Goal: Transaction & Acquisition: Purchase product/service

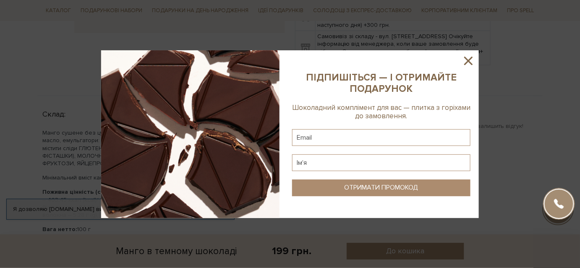
click at [470, 61] on icon at bounding box center [469, 61] width 14 height 14
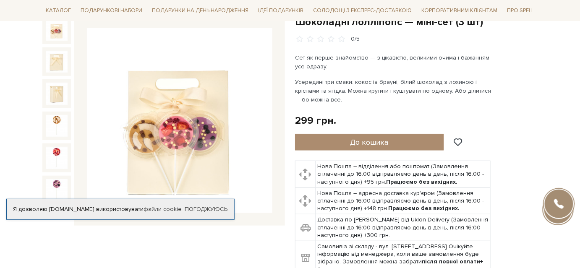
scroll to position [114, 0]
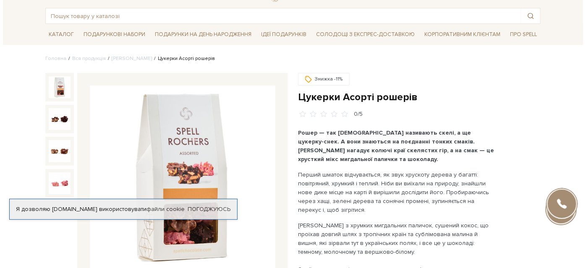
scroll to position [76, 0]
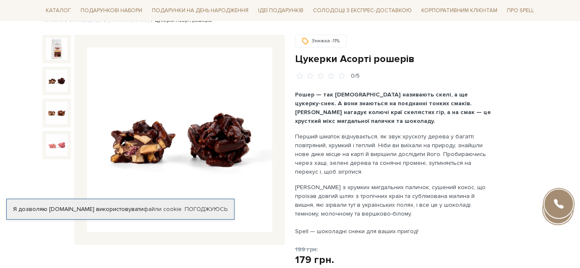
click at [59, 81] on img at bounding box center [57, 81] width 22 height 22
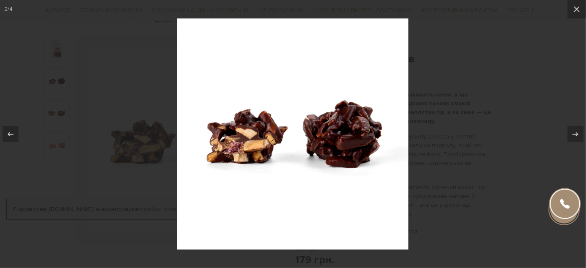
click at [475, 99] on div at bounding box center [293, 134] width 586 height 268
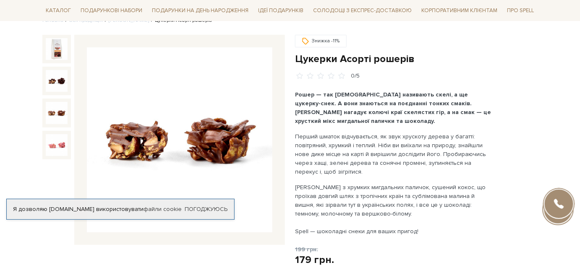
click at [57, 118] on img at bounding box center [57, 113] width 22 height 22
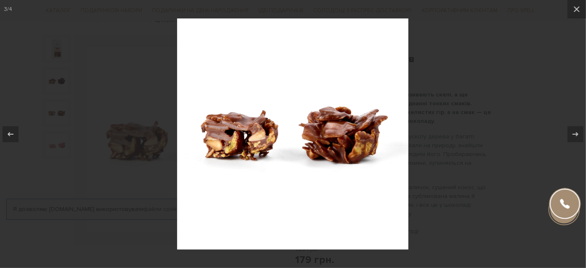
click at [147, 100] on div at bounding box center [293, 134] width 586 height 268
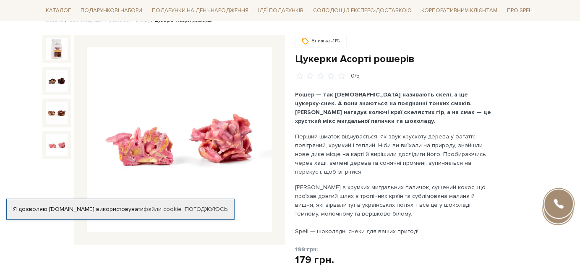
click at [54, 146] on img at bounding box center [57, 145] width 22 height 22
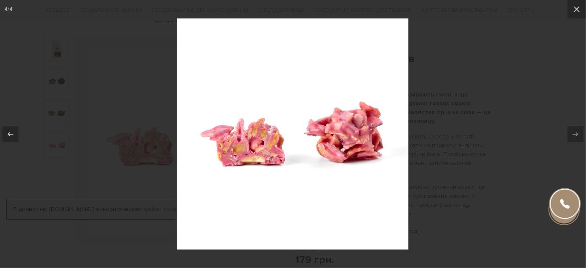
click at [108, 100] on div at bounding box center [293, 134] width 586 height 268
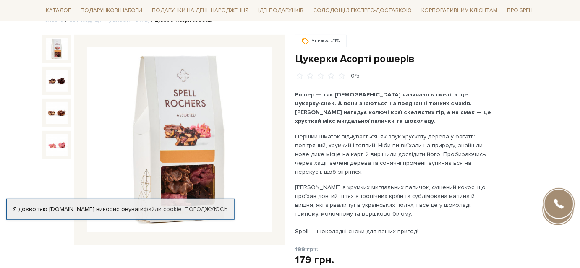
click at [58, 46] on img at bounding box center [57, 49] width 22 height 22
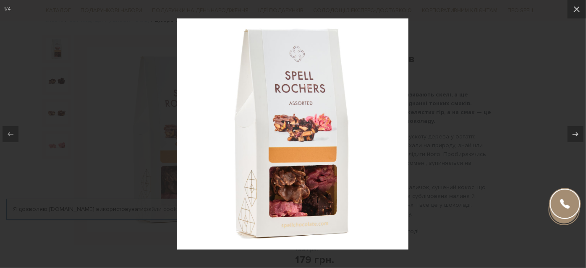
click at [533, 157] on div at bounding box center [293, 134] width 586 height 268
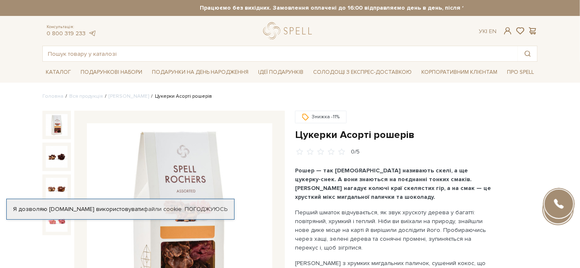
scroll to position [191, 0]
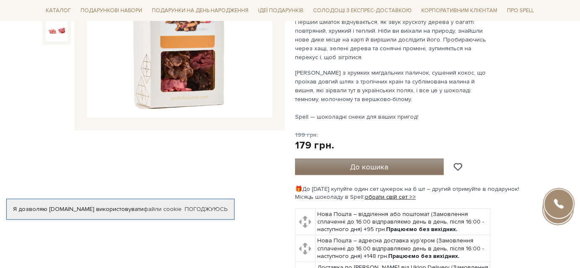
click at [413, 165] on button "До кошика" at bounding box center [369, 167] width 149 height 17
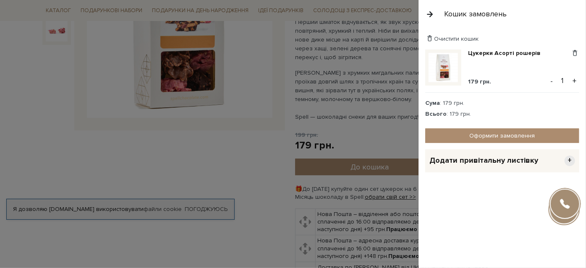
click at [578, 79] on button "+" at bounding box center [575, 81] width 10 height 13
click at [460, 16] on div "Кошик замовлень" at bounding box center [476, 14] width 63 height 10
click at [432, 13] on button "button" at bounding box center [429, 14] width 9 height 15
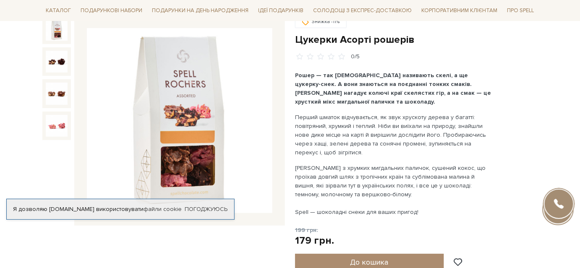
scroll to position [38, 0]
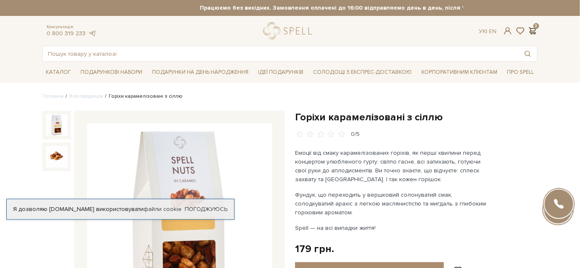
click at [536, 29] on span at bounding box center [533, 30] width 10 height 9
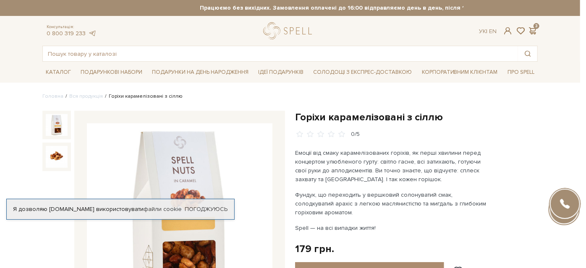
click at [333, 76] on div at bounding box center [293, 134] width 586 height 268
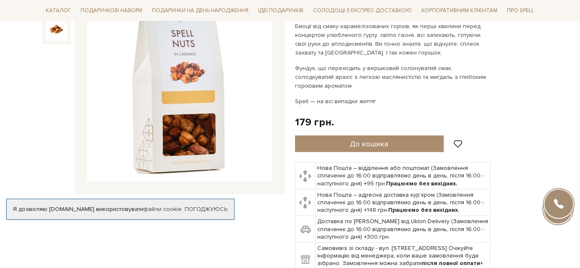
scroll to position [76, 0]
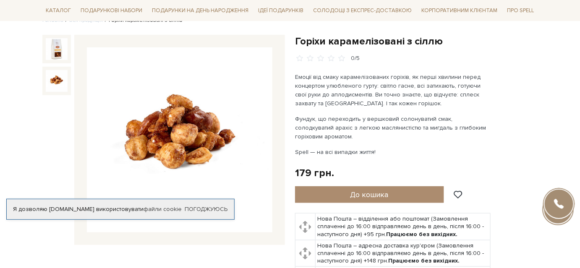
click at [53, 78] on img at bounding box center [57, 81] width 22 height 22
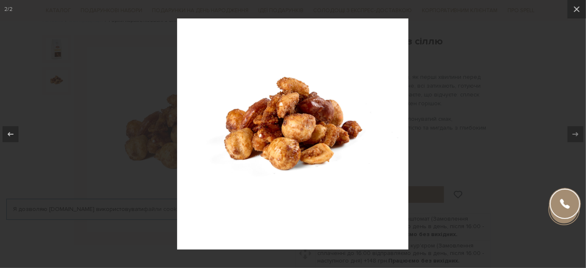
click at [459, 99] on div at bounding box center [293, 134] width 586 height 268
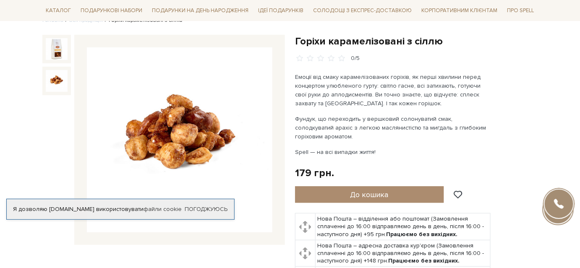
scroll to position [114, 0]
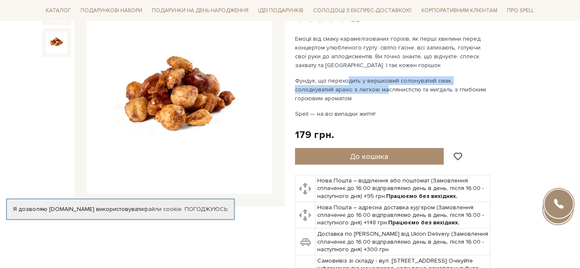
drag, startPoint x: 347, startPoint y: 80, endPoint x: 345, endPoint y: 92, distance: 11.9
click at [345, 92] on p "Фундук, що переходить у вершковий солонуватий смак, солодкуватий арахіс з легко…" at bounding box center [393, 89] width 197 height 26
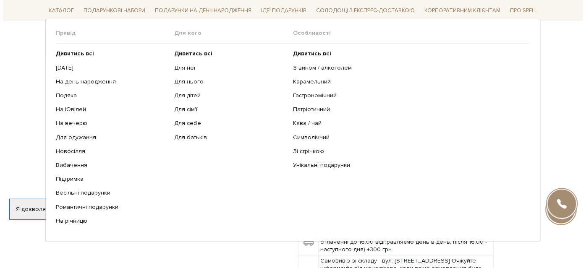
scroll to position [0, 0]
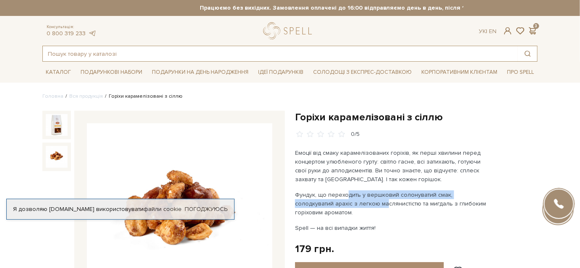
click at [135, 55] on input "text" at bounding box center [280, 53] width 475 height 15
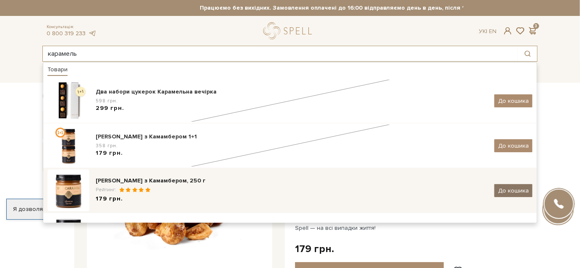
type input "карамель"
click at [511, 190] on span "До кошика" at bounding box center [514, 190] width 31 height 7
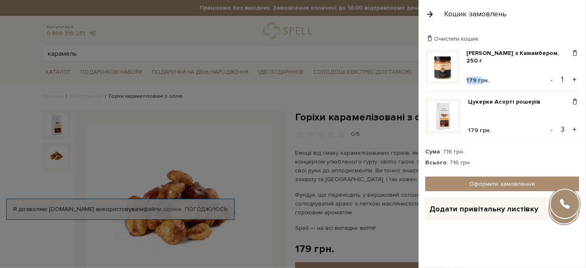
drag, startPoint x: 468, startPoint y: 80, endPoint x: 481, endPoint y: 79, distance: 13.5
click at [481, 79] on div "Карамель з Камамбером, 250 г 179 грн. Видалити Додати в обрані - 1 +" at bounding box center [502, 71] width 154 height 42
click at [577, 81] on button "+" at bounding box center [575, 79] width 10 height 13
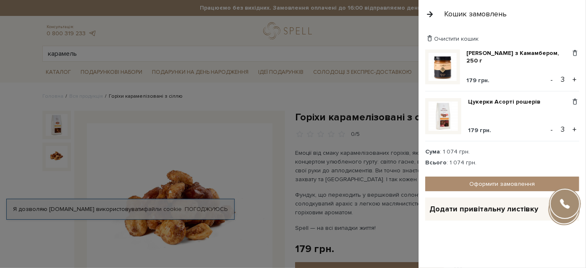
drag, startPoint x: 361, startPoint y: 37, endPoint x: 348, endPoint y: 36, distance: 13.4
click at [361, 37] on div at bounding box center [293, 134] width 586 height 268
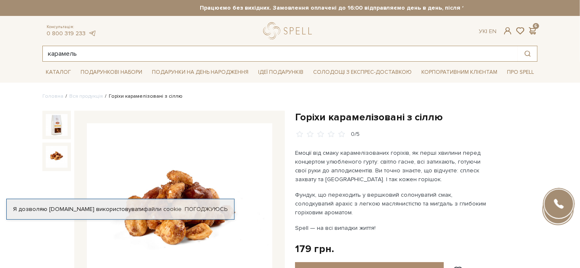
click at [199, 60] on input "карамель" at bounding box center [280, 53] width 475 height 15
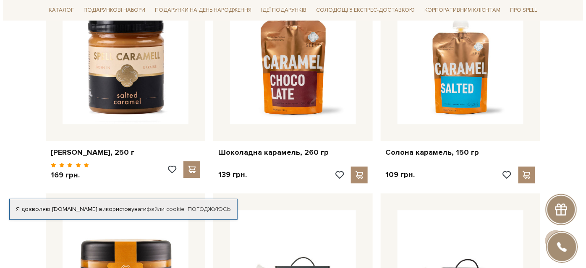
scroll to position [649, 0]
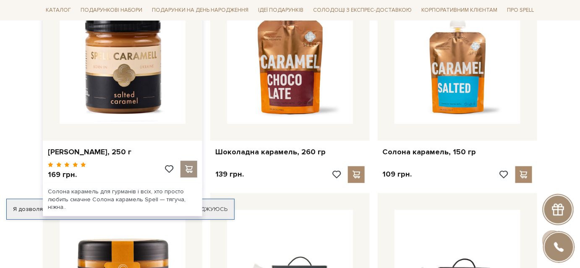
click at [193, 171] on span at bounding box center [189, 169] width 10 height 8
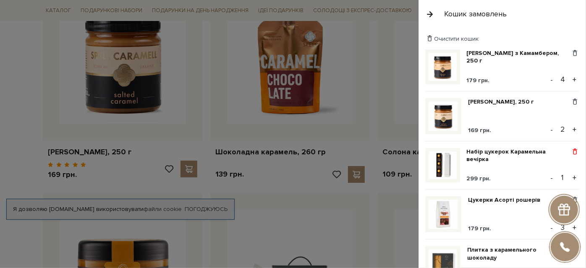
click at [572, 151] on span at bounding box center [575, 152] width 9 height 8
click at [538, 168] on link "Видалити" at bounding box center [546, 165] width 66 height 11
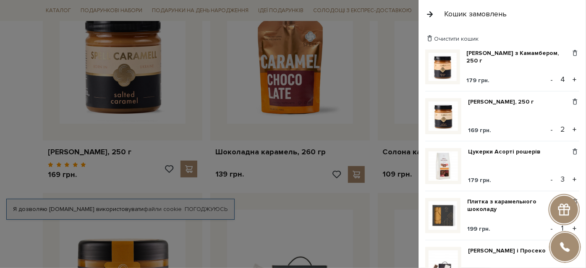
click at [576, 199] on div "Карамель з Камамбером, 250 г 179 грн. Видалити Додати в обрані - 4 + Карамель с…" at bounding box center [505, 233] width 161 height 367
click at [574, 202] on span at bounding box center [575, 202] width 9 height 8
click at [551, 216] on link "Видалити" at bounding box center [546, 215] width 66 height 11
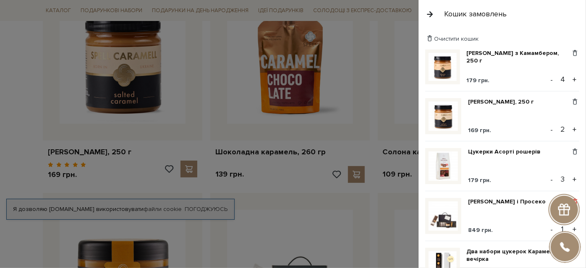
click at [575, 202] on span at bounding box center [575, 202] width 9 height 8
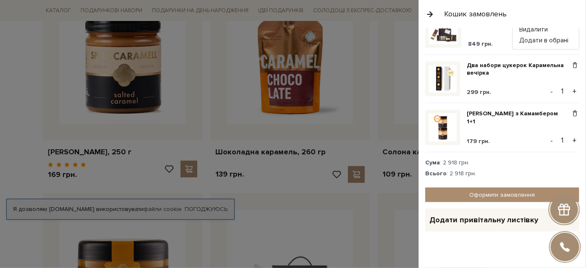
scroll to position [190, 0]
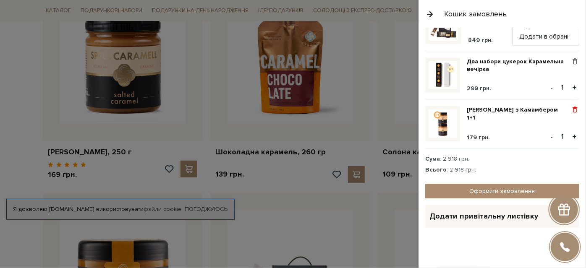
click at [571, 110] on span at bounding box center [575, 110] width 9 height 8
click at [532, 122] on link "Видалити" at bounding box center [546, 124] width 66 height 11
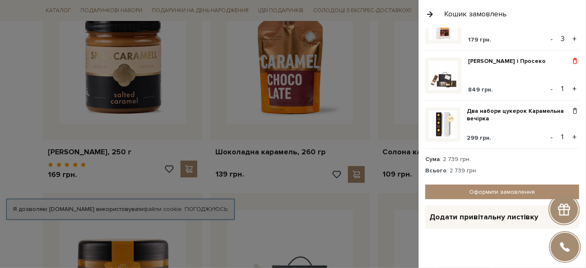
click at [571, 63] on span at bounding box center [575, 62] width 9 height 8
click at [541, 76] on link "Видалити" at bounding box center [546, 75] width 66 height 11
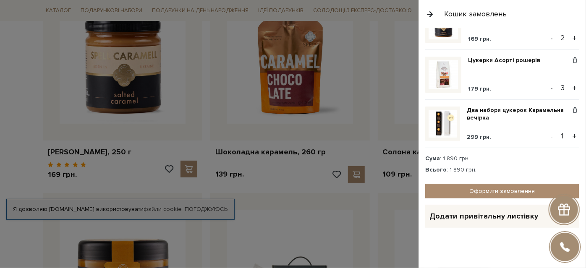
scroll to position [91, 0]
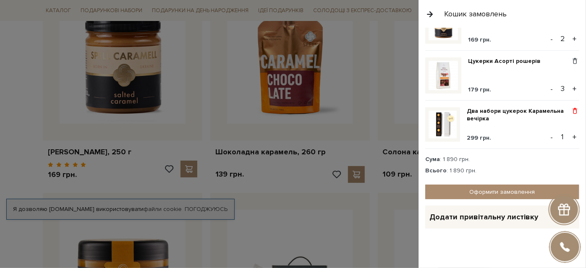
click at [575, 109] on span at bounding box center [575, 112] width 9 height 8
click at [558, 125] on link "Видалити" at bounding box center [546, 125] width 66 height 11
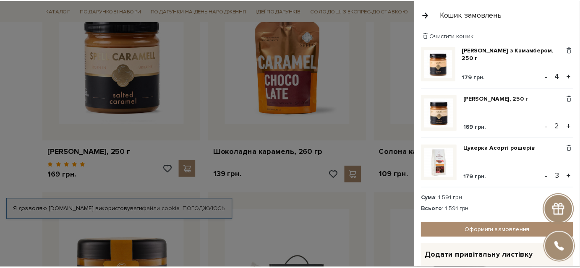
scroll to position [0, 0]
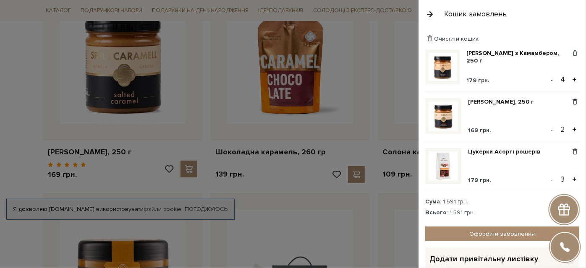
click at [309, 200] on div at bounding box center [293, 134] width 586 height 268
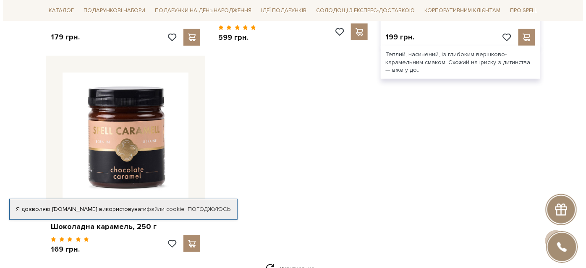
scroll to position [1298, 0]
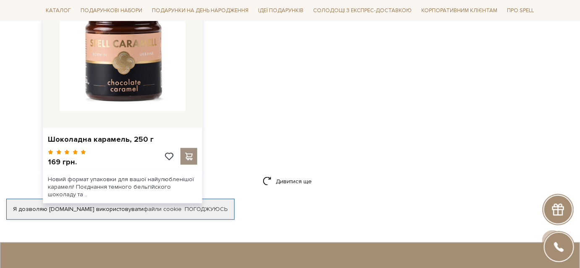
click at [189, 153] on span at bounding box center [189, 157] width 10 height 8
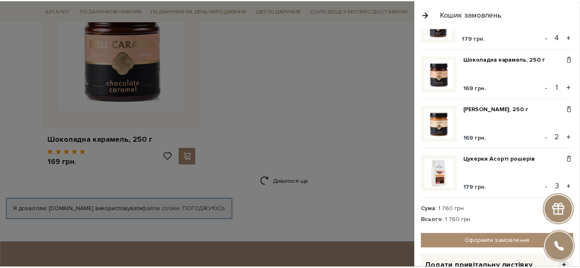
scroll to position [0, 0]
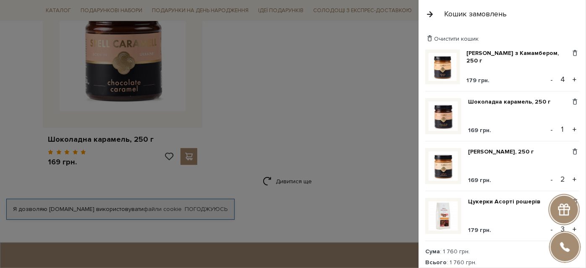
click at [572, 128] on button "+" at bounding box center [575, 129] width 10 height 13
click at [550, 78] on button "-" at bounding box center [552, 79] width 8 height 13
click at [570, 80] on button "+" at bounding box center [575, 79] width 10 height 13
click at [571, 180] on button "+" at bounding box center [575, 179] width 10 height 13
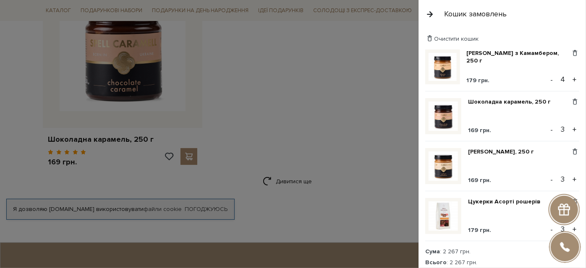
click at [571, 132] on button "+" at bounding box center [575, 129] width 10 height 13
click at [570, 179] on button "+" at bounding box center [575, 179] width 10 height 13
click at [337, 102] on div at bounding box center [293, 134] width 586 height 268
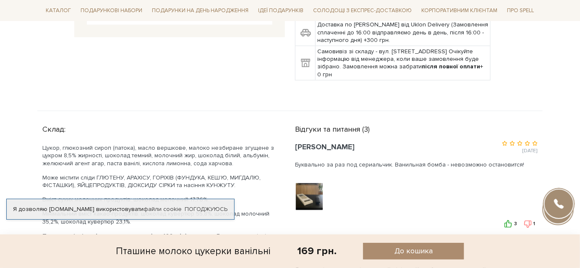
scroll to position [267, 0]
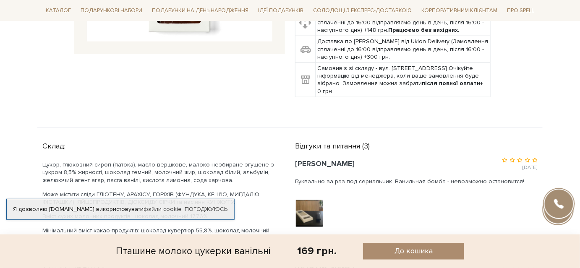
click at [316, 212] on div at bounding box center [310, 213] width 30 height 29
click at [312, 212] on div at bounding box center [310, 213] width 30 height 29
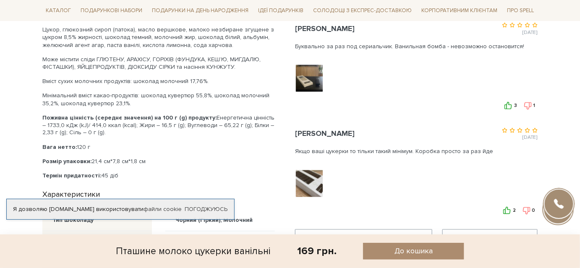
scroll to position [420, 0]
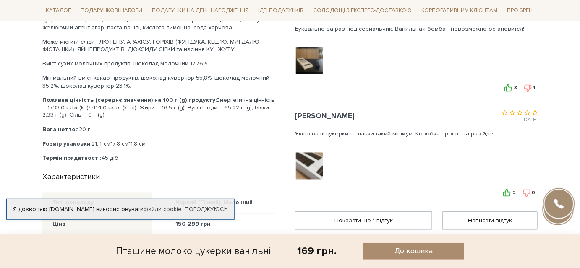
click at [313, 167] on div at bounding box center [310, 166] width 30 height 29
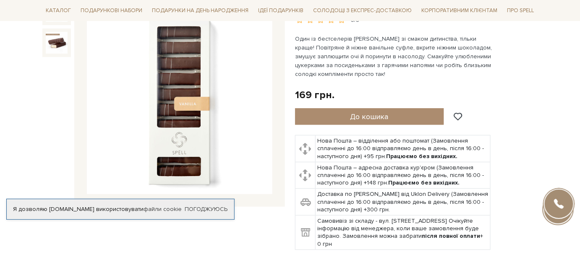
scroll to position [76, 0]
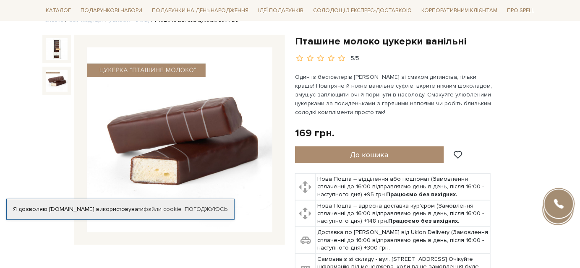
click at [56, 76] on img at bounding box center [57, 81] width 22 height 22
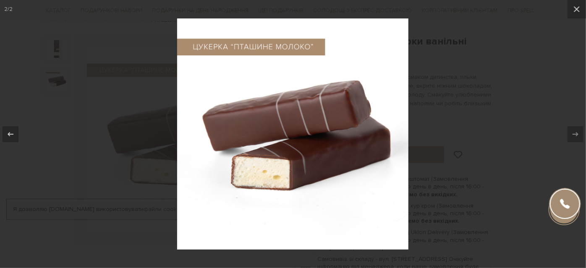
click at [495, 93] on div at bounding box center [293, 134] width 586 height 268
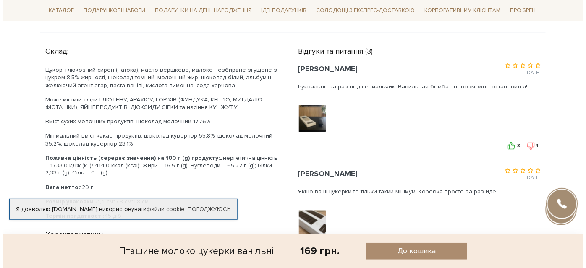
scroll to position [382, 0]
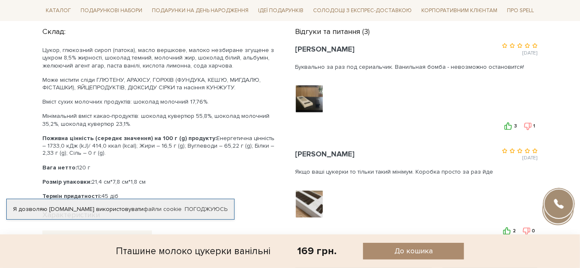
click at [413, 252] on span "До кошика" at bounding box center [414, 252] width 38 height 10
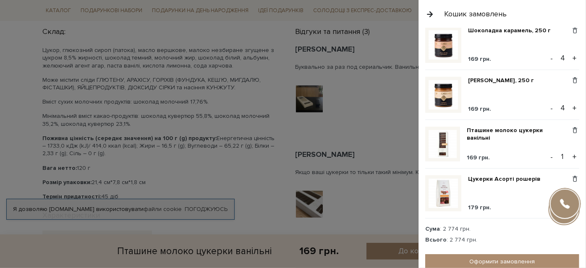
scroll to position [142, 0]
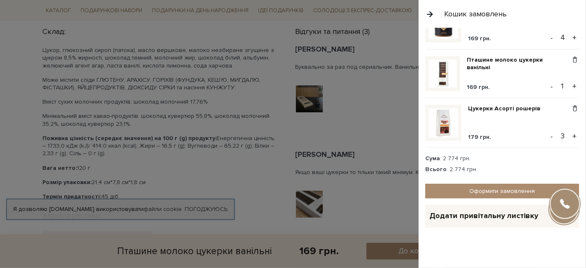
click at [570, 86] on button "+" at bounding box center [575, 86] width 10 height 13
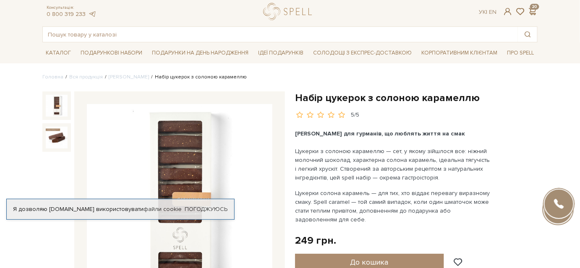
scroll to position [38, 0]
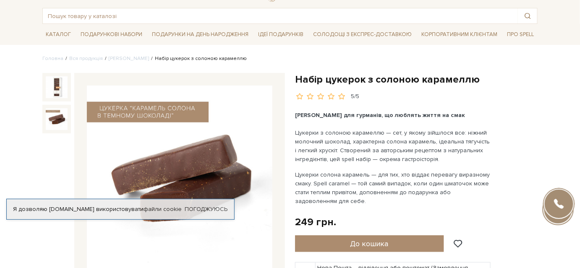
click at [67, 114] on img at bounding box center [57, 119] width 22 height 22
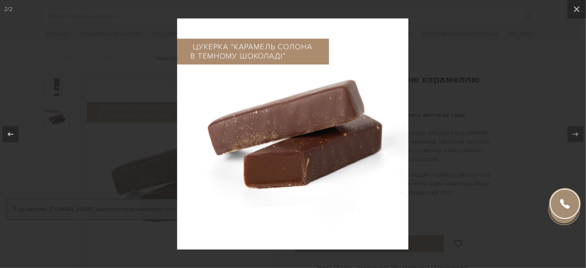
click at [489, 150] on div at bounding box center [293, 134] width 586 height 268
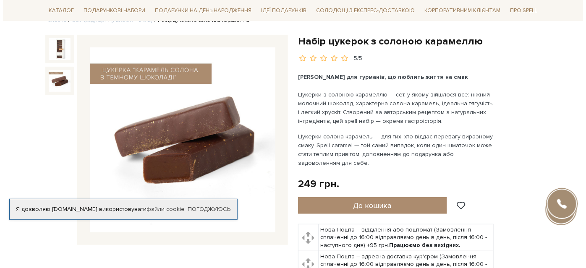
scroll to position [76, 0]
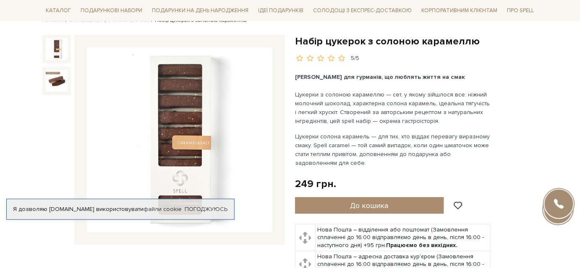
click at [53, 42] on img at bounding box center [57, 49] width 22 height 22
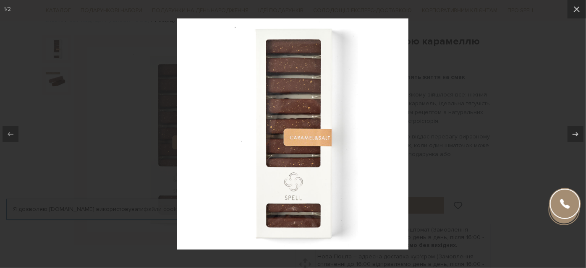
click at [525, 178] on div at bounding box center [293, 134] width 586 height 268
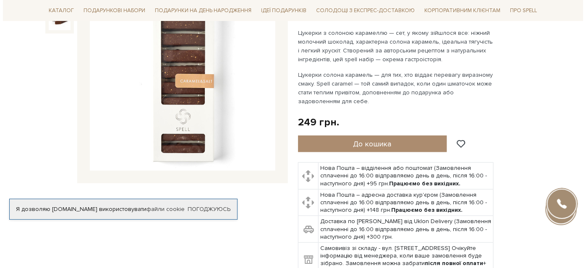
scroll to position [76, 0]
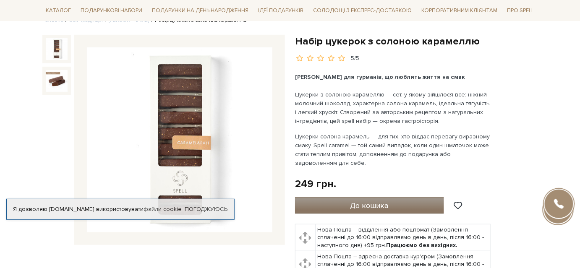
click at [379, 203] on span "До кошика" at bounding box center [370, 205] width 38 height 9
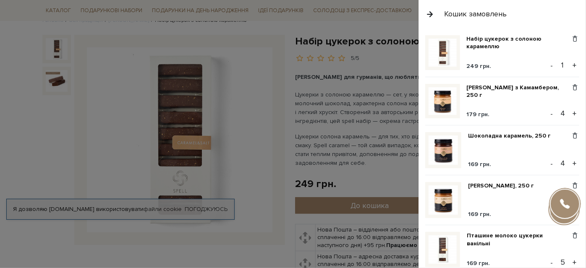
scroll to position [0, 0]
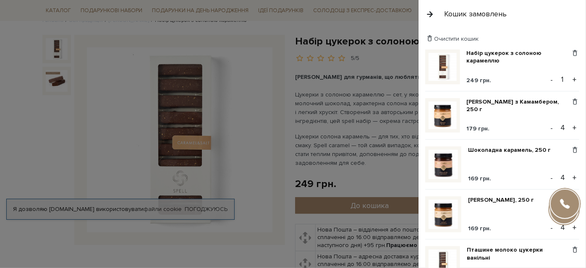
click at [570, 79] on button "+" at bounding box center [575, 79] width 10 height 13
click at [571, 78] on button "+" at bounding box center [575, 79] width 10 height 13
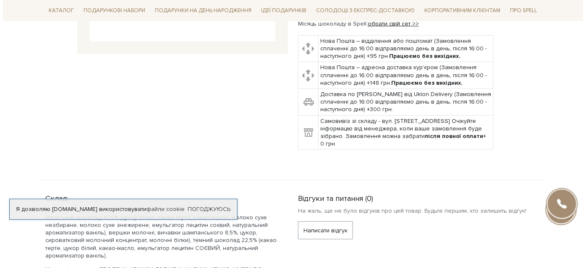
scroll to position [76, 0]
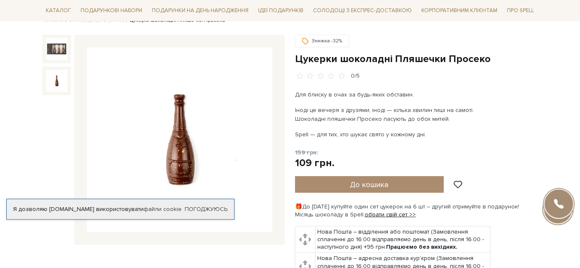
click at [64, 76] on img at bounding box center [57, 81] width 22 height 22
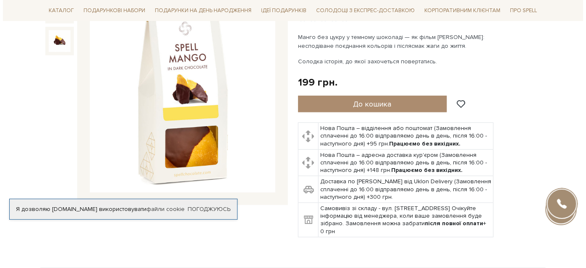
scroll to position [114, 0]
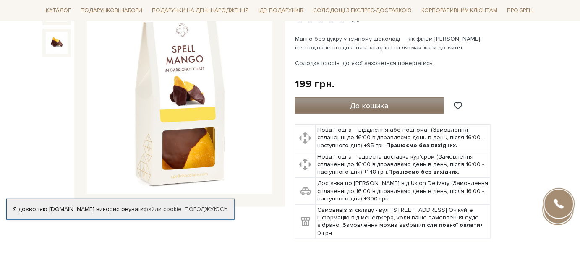
click at [318, 105] on button "До кошика" at bounding box center [369, 105] width 149 height 17
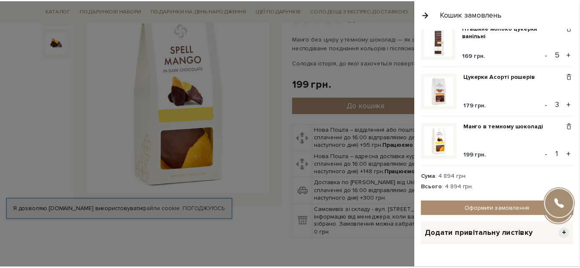
scroll to position [239, 0]
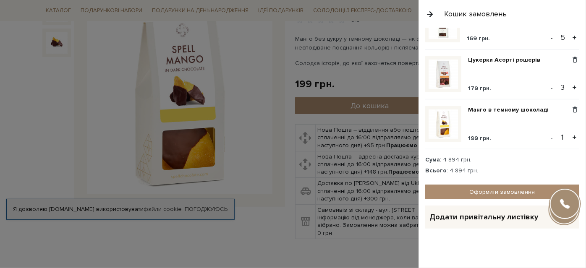
click at [571, 136] on button "+" at bounding box center [575, 137] width 10 height 13
click at [366, 59] on div at bounding box center [293, 134] width 586 height 268
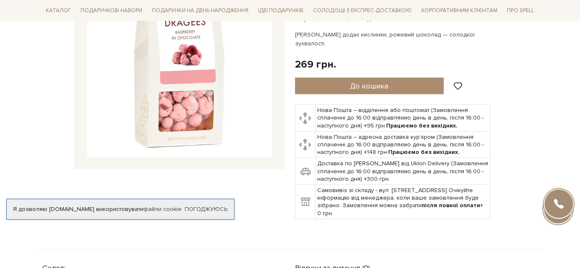
scroll to position [152, 0]
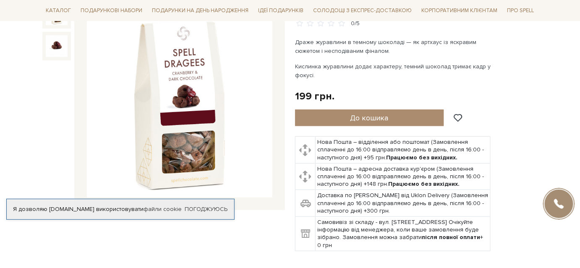
scroll to position [114, 0]
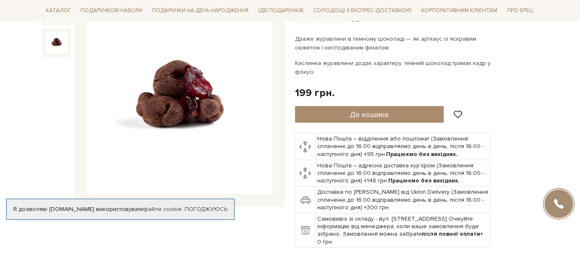
click at [52, 38] on img at bounding box center [57, 43] width 22 height 22
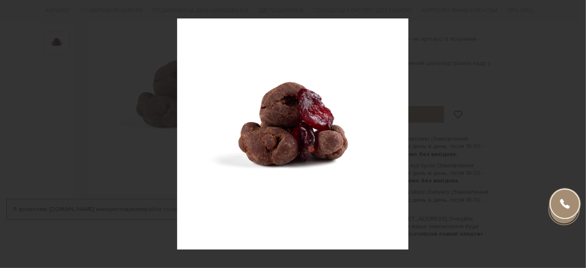
click at [475, 59] on div at bounding box center [293, 134] width 586 height 268
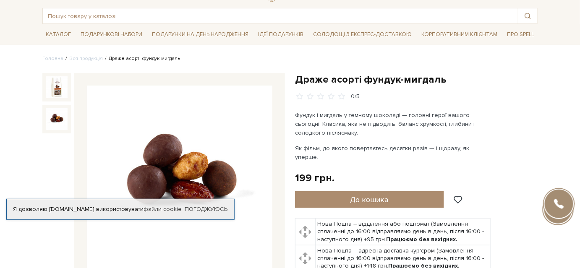
click at [55, 123] on img at bounding box center [57, 119] width 22 height 22
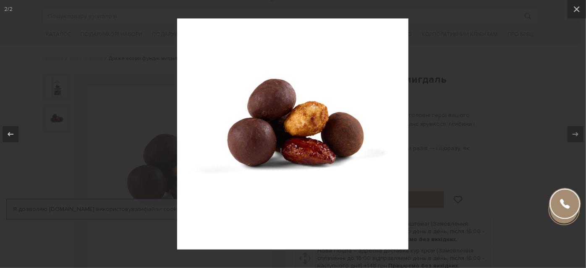
click at [479, 143] on div at bounding box center [293, 134] width 586 height 268
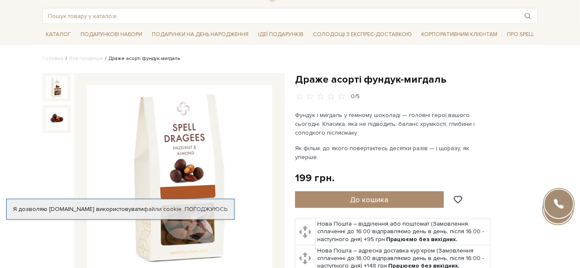
click at [48, 88] on img at bounding box center [57, 87] width 22 height 22
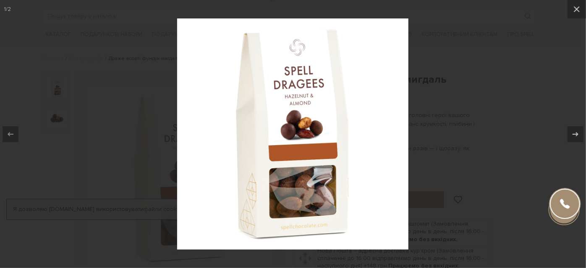
click at [528, 122] on div at bounding box center [293, 134] width 586 height 268
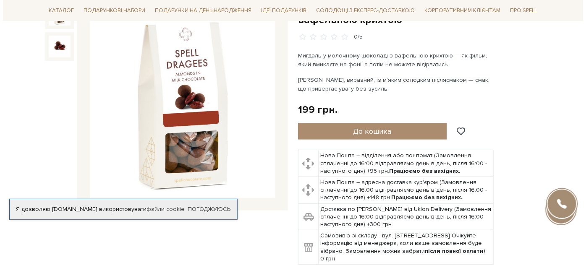
scroll to position [114, 0]
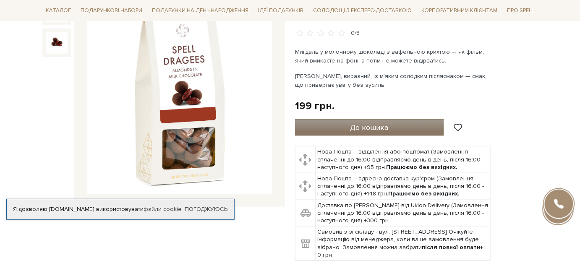
click at [412, 129] on button "До кошика" at bounding box center [369, 127] width 149 height 17
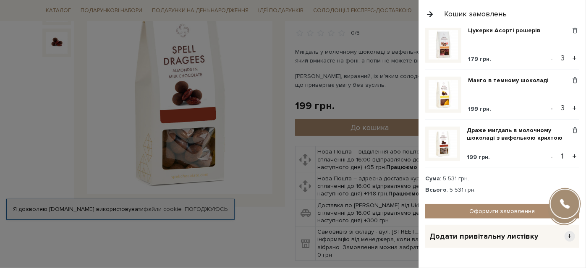
scroll to position [287, 0]
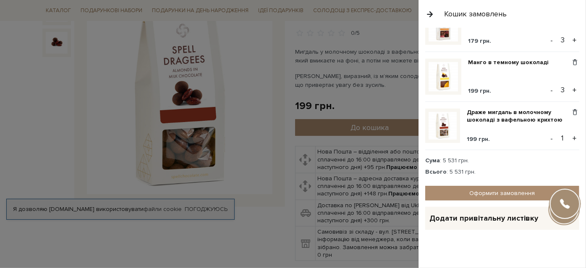
click at [575, 137] on button "+" at bounding box center [575, 138] width 10 height 13
click at [570, 136] on button "+" at bounding box center [575, 138] width 10 height 13
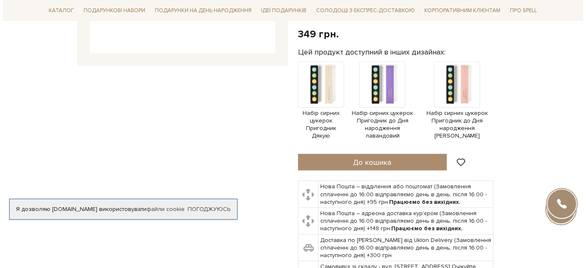
scroll to position [305, 0]
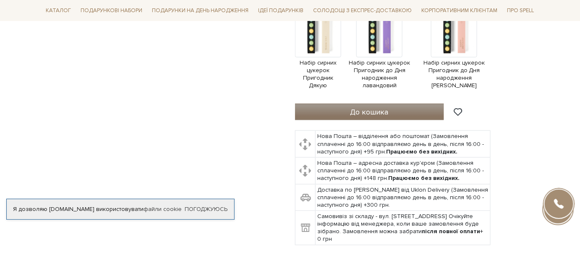
click at [401, 108] on button "До кошика" at bounding box center [369, 112] width 149 height 17
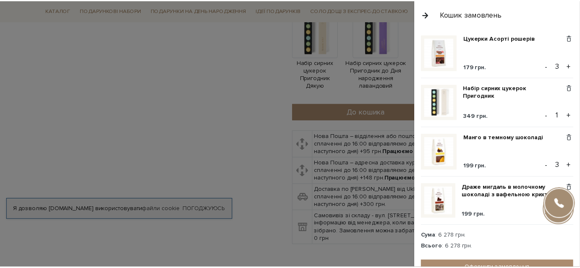
scroll to position [267, 0]
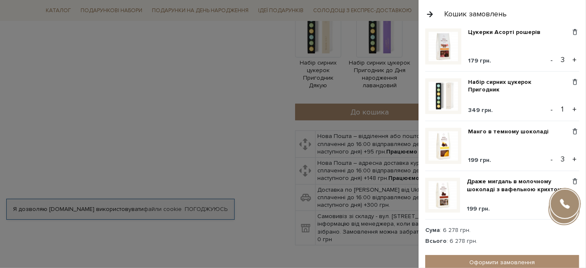
click at [572, 111] on button "+" at bounding box center [575, 109] width 10 height 13
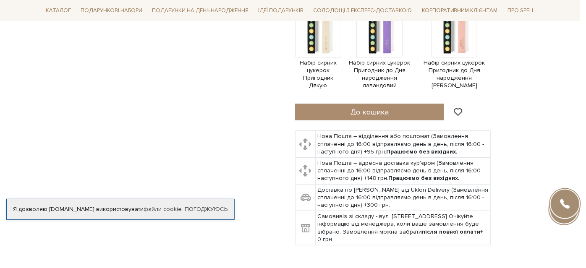
click at [244, 100] on div at bounding box center [293, 134] width 586 height 268
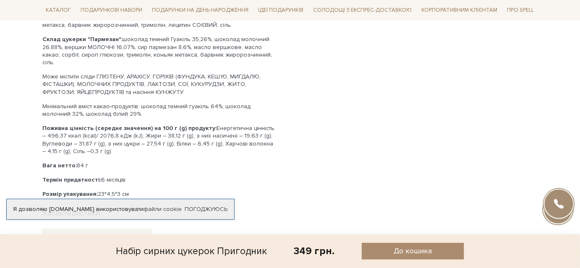
scroll to position [725, 0]
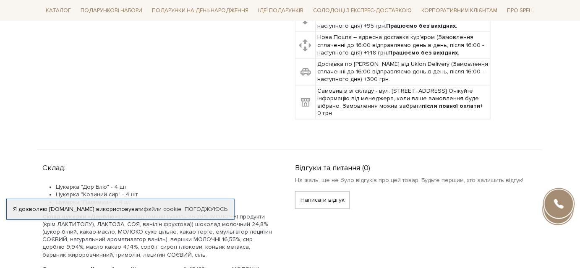
scroll to position [305, 0]
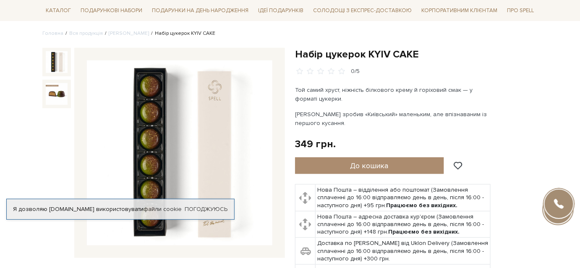
scroll to position [76, 0]
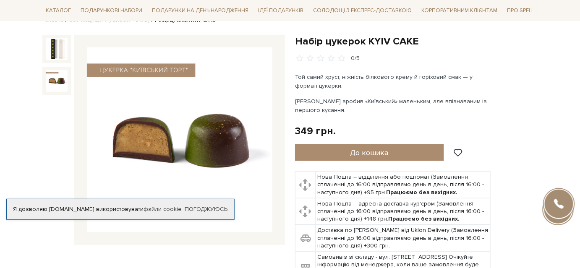
click at [47, 78] on img at bounding box center [57, 81] width 22 height 22
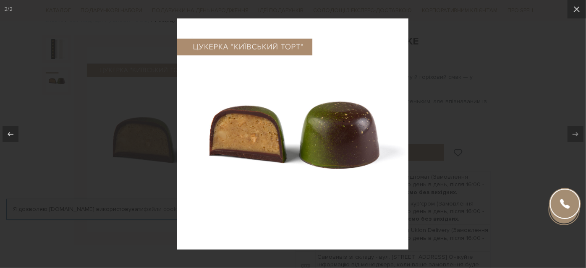
click at [449, 95] on div at bounding box center [293, 134] width 586 height 268
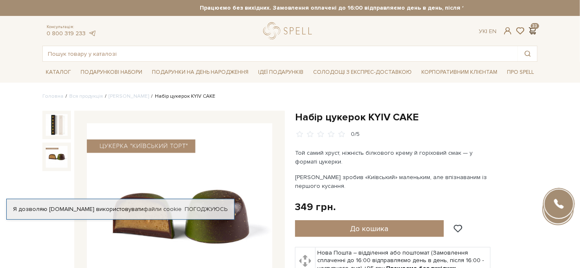
click at [533, 31] on span at bounding box center [533, 30] width 10 height 9
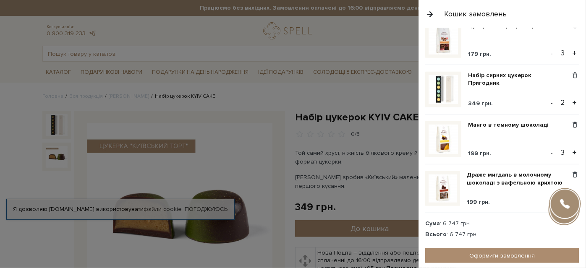
scroll to position [337, 0]
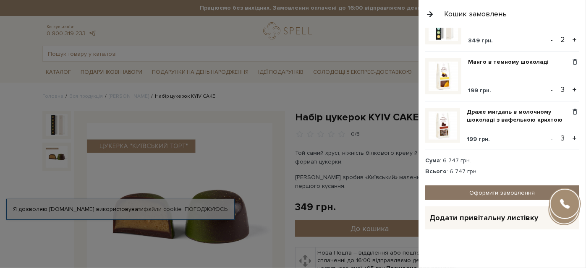
click at [516, 192] on link "Оформити замовлення" at bounding box center [502, 193] width 154 height 15
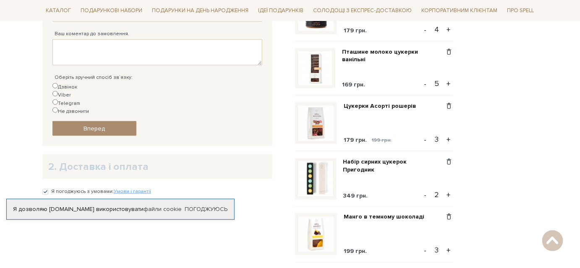
scroll to position [313, 0]
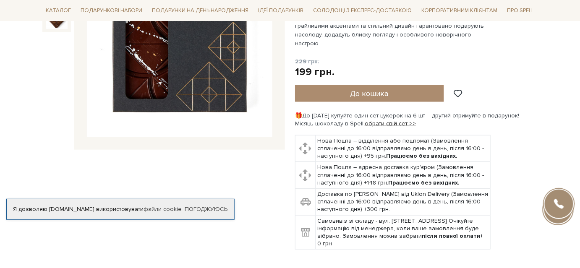
scroll to position [76, 0]
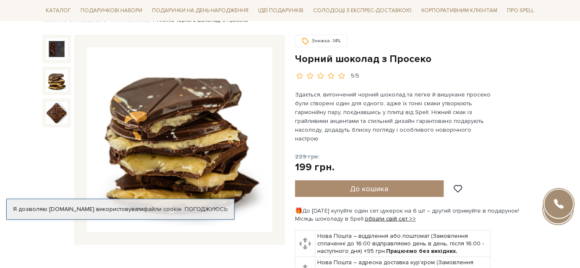
click at [63, 79] on img at bounding box center [57, 81] width 22 height 22
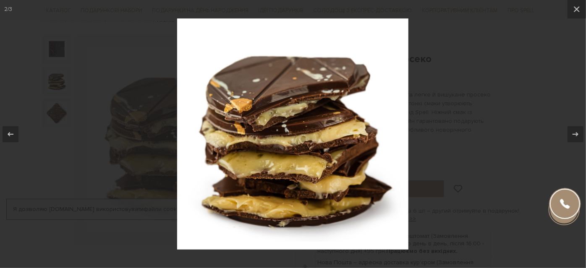
click at [135, 105] on div at bounding box center [293, 134] width 586 height 268
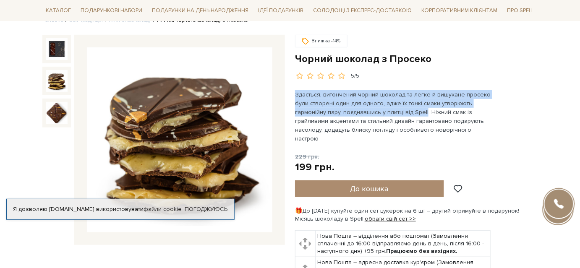
drag, startPoint x: 294, startPoint y: 91, endPoint x: 424, endPoint y: 112, distance: 131.4
click at [424, 112] on div "Знижка -14% Чорний шоколад з Просеко" at bounding box center [416, 195] width 253 height 321
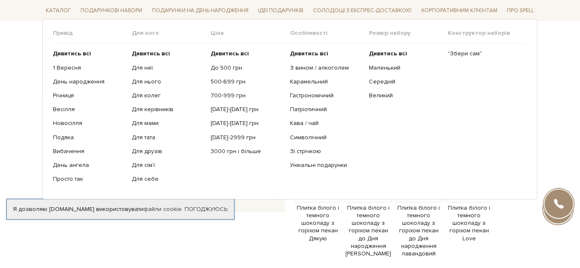
scroll to position [114, 0]
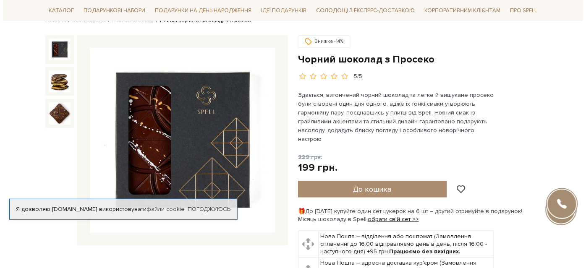
scroll to position [76, 0]
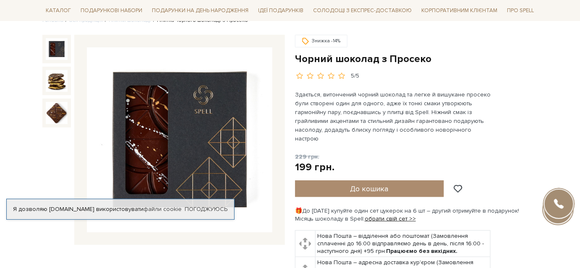
click at [362, 189] on div "Знижка -14% Чорний шоколад з Просеко 5/5 229 грн." at bounding box center [416, 190] width 243 height 311
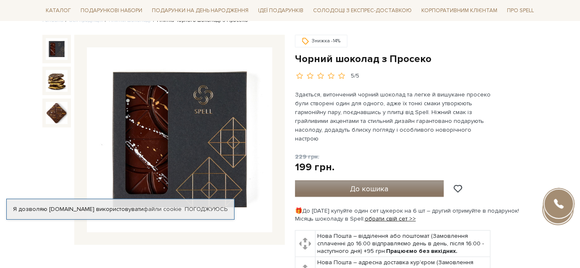
click at [367, 184] on span "До кошика" at bounding box center [370, 188] width 38 height 9
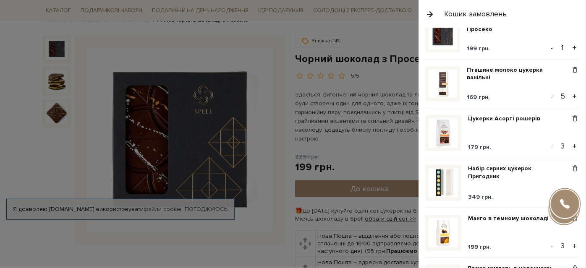
scroll to position [152, 0]
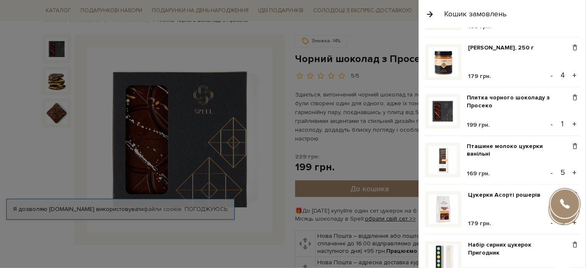
click at [570, 123] on button "+" at bounding box center [575, 124] width 10 height 13
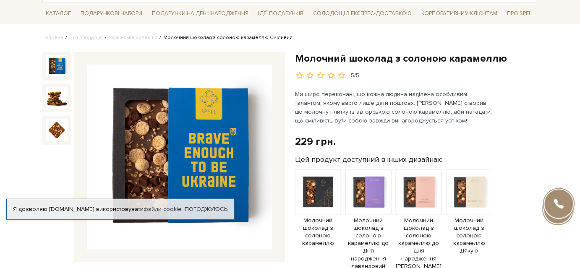
scroll to position [76, 0]
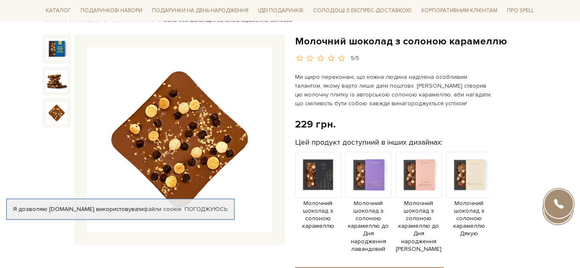
click at [56, 107] on img at bounding box center [57, 113] width 22 height 22
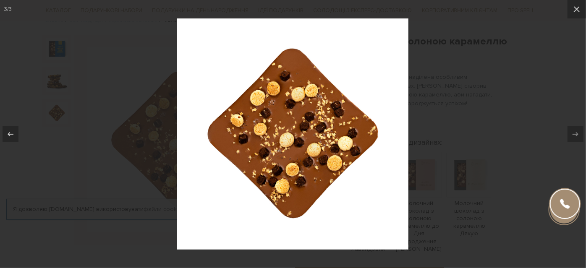
click at [55, 82] on div at bounding box center [293, 134] width 586 height 268
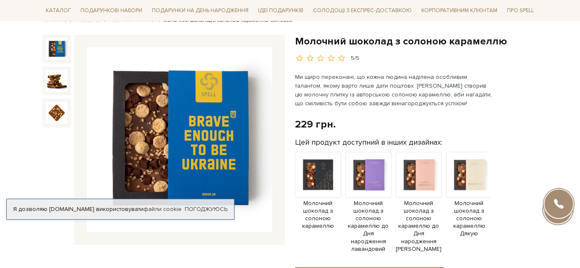
click at [55, 49] on img at bounding box center [57, 49] width 22 height 22
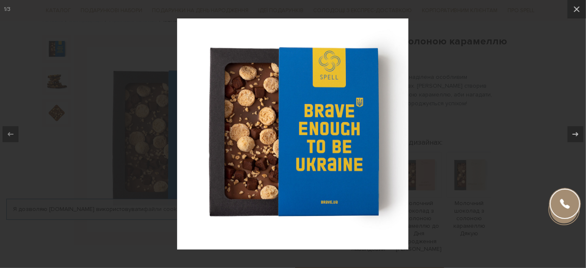
click at [457, 136] on div at bounding box center [293, 134] width 586 height 268
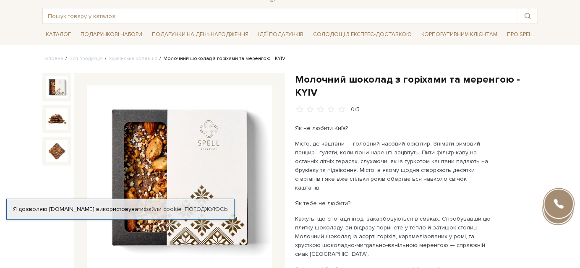
scroll to position [76, 0]
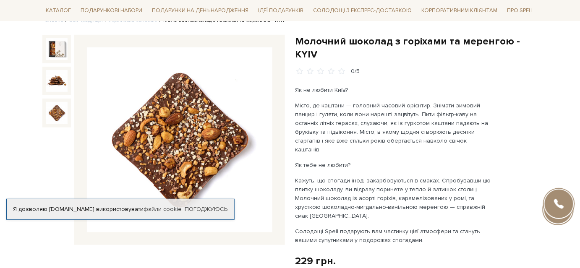
click at [61, 114] on img at bounding box center [57, 113] width 22 height 22
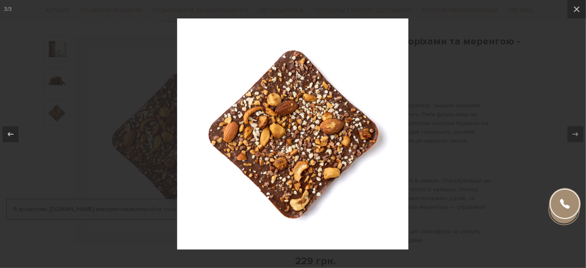
click at [472, 155] on div at bounding box center [293, 134] width 586 height 268
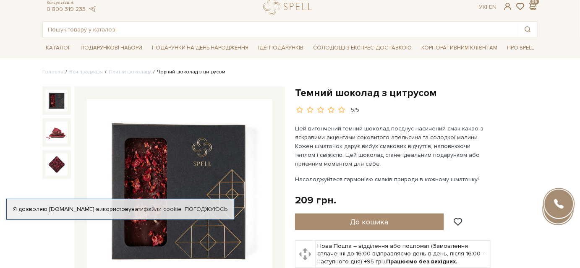
scroll to position [38, 0]
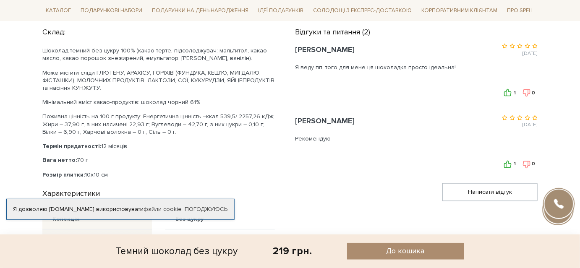
scroll to position [382, 0]
drag, startPoint x: 88, startPoint y: 40, endPoint x: 228, endPoint y: 40, distance: 139.9
click at [228, 47] on p "Шоколад темний без цукру 100% (какао терте, підсолоджувач: мальтитол, какао мас…" at bounding box center [158, 54] width 233 height 15
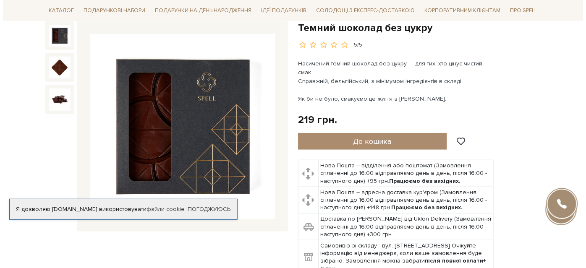
scroll to position [76, 0]
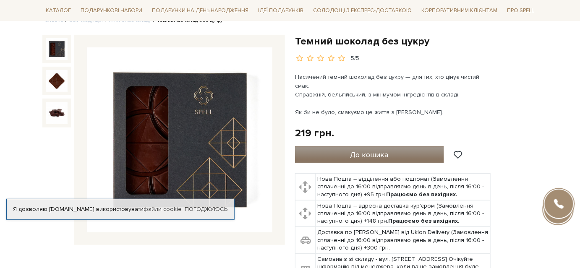
click at [367, 150] on span "До кошика" at bounding box center [370, 154] width 38 height 9
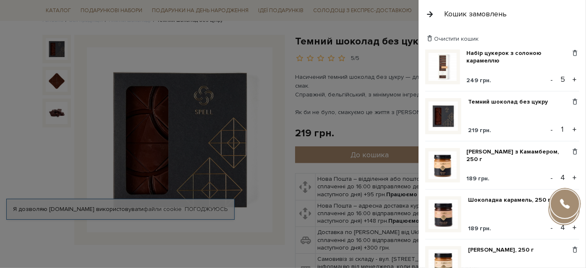
click at [570, 129] on button "+" at bounding box center [575, 129] width 10 height 13
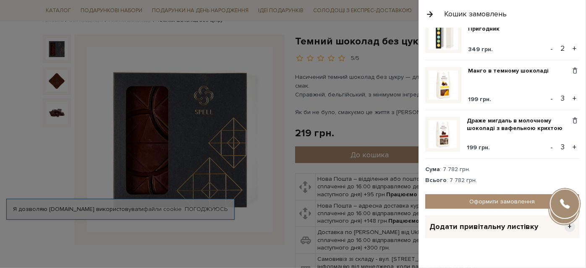
scroll to position [434, 0]
